Goal: Task Accomplishment & Management: Use online tool/utility

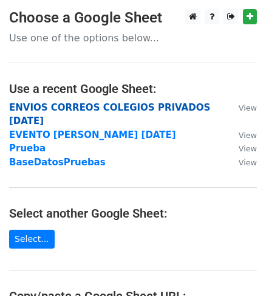
click at [170, 106] on strong "ENVIOS CORREOS COLEGIOS PRIVADOS [DATE]" at bounding box center [109, 114] width 201 height 25
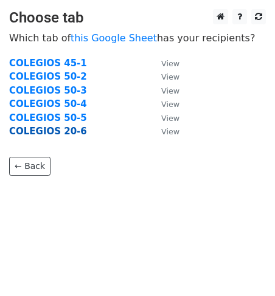
click at [63, 133] on strong "COLEGIOS 20-6" at bounding box center [48, 131] width 78 height 11
